Goal: Task Accomplishment & Management: Use online tool/utility

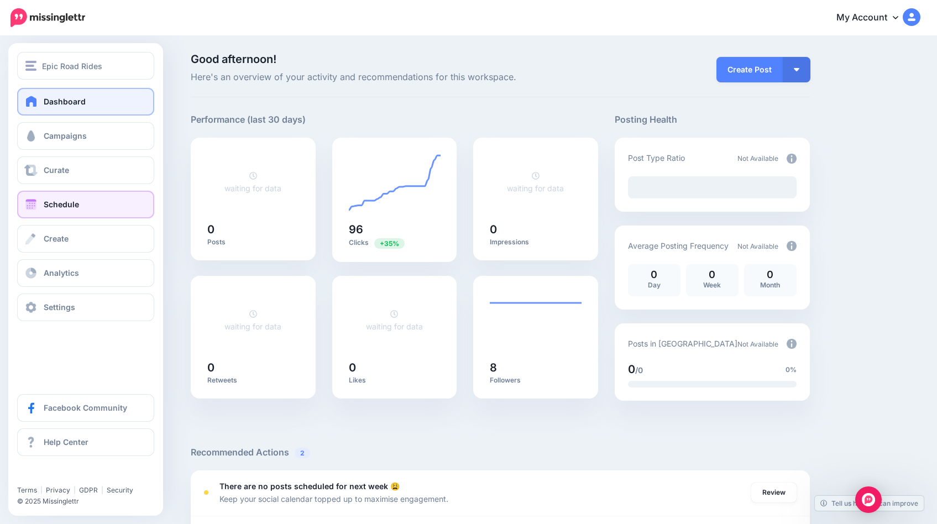
click at [66, 212] on link "Schedule" at bounding box center [85, 205] width 137 height 28
click at [75, 155] on div "Dashboard Campaigns Curate Schedule Create Analytics Settings Facebook Communit…" at bounding box center [85, 204] width 155 height 233
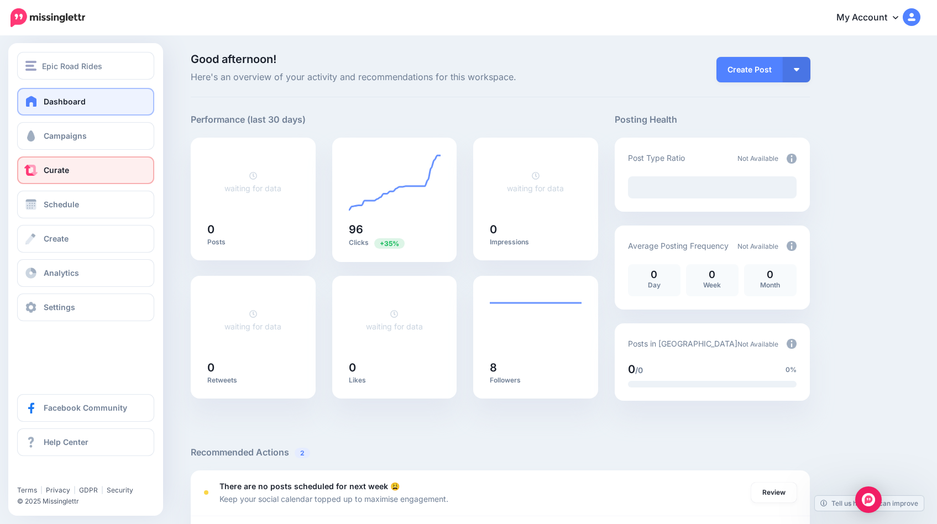
click at [71, 169] on link "Curate" at bounding box center [85, 170] width 137 height 28
click at [50, 172] on span "Curate" at bounding box center [56, 169] width 25 height 9
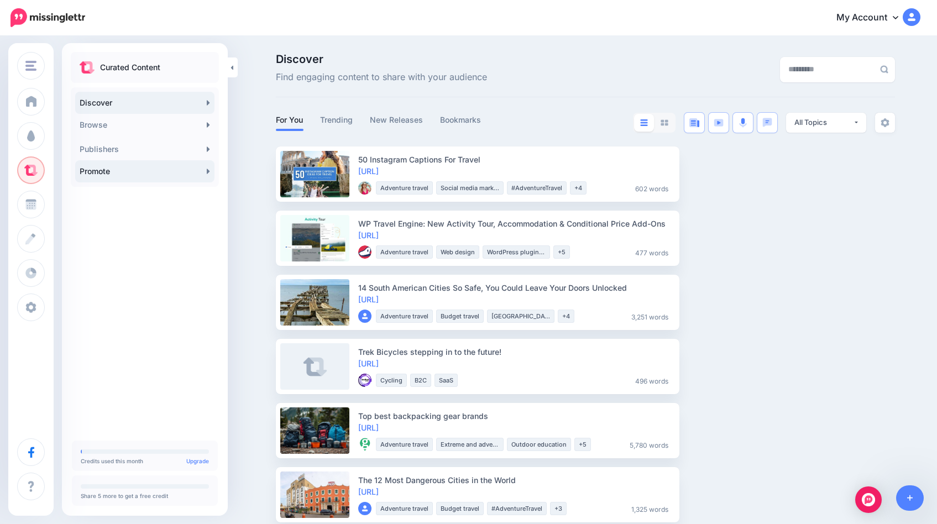
click at [124, 173] on link "Promote" at bounding box center [144, 171] width 139 height 22
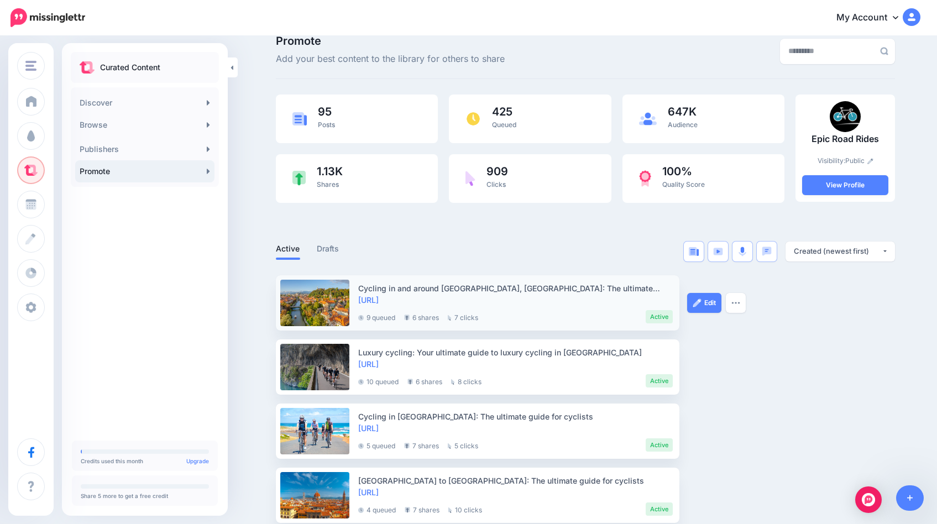
scroll to position [19, 0]
